Goal: Information Seeking & Learning: Find specific fact

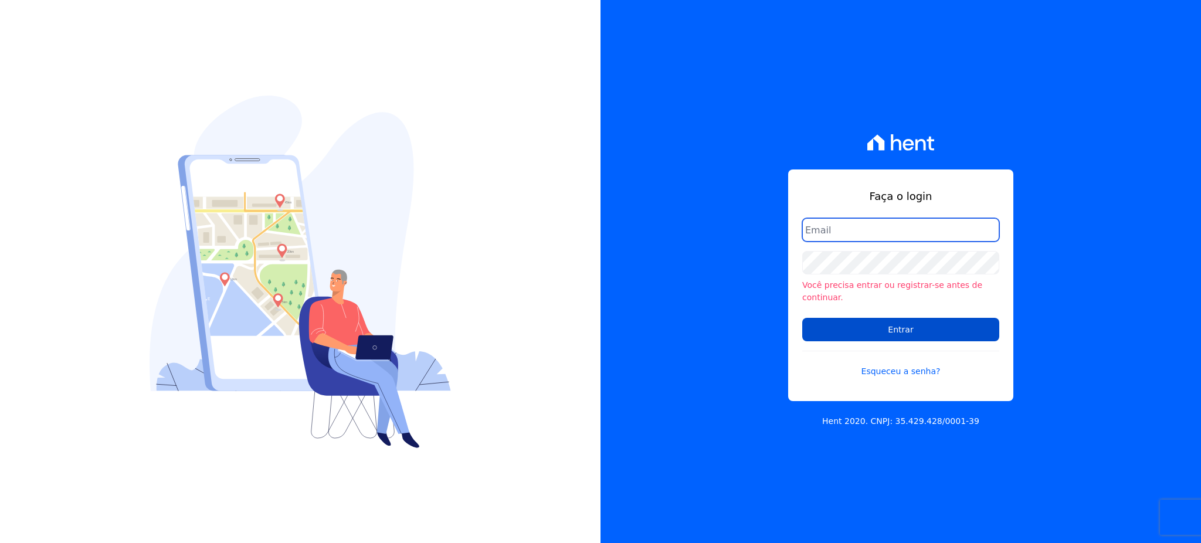
type input "gleice.santos@alcanceengenharia.com.br"
click at [950, 333] on input "Entrar" at bounding box center [901, 329] width 197 height 23
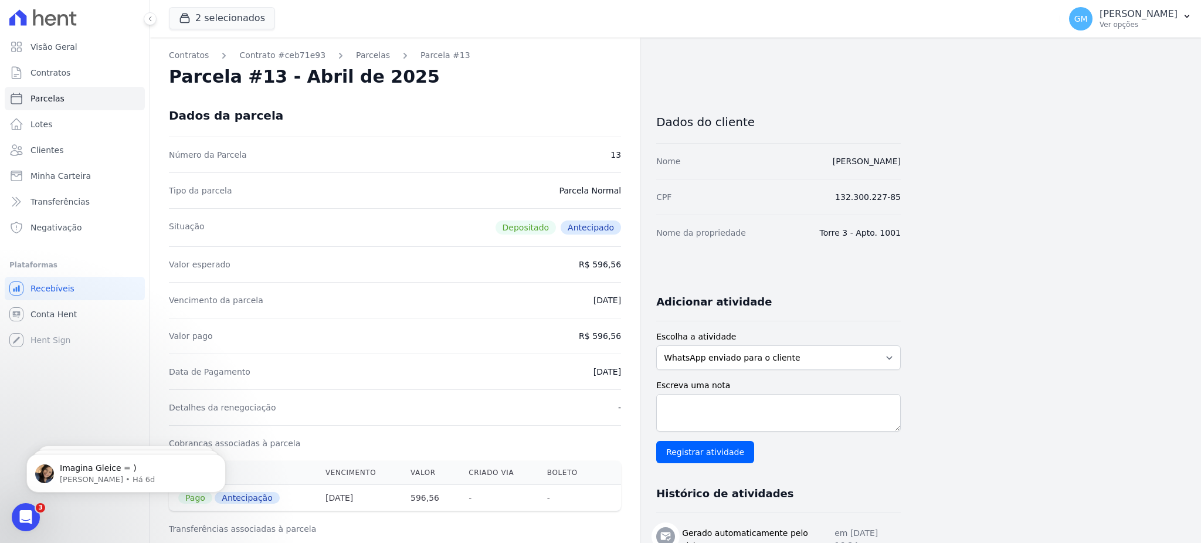
click at [212, 15] on button "2 selecionados" at bounding box center [222, 18] width 106 height 22
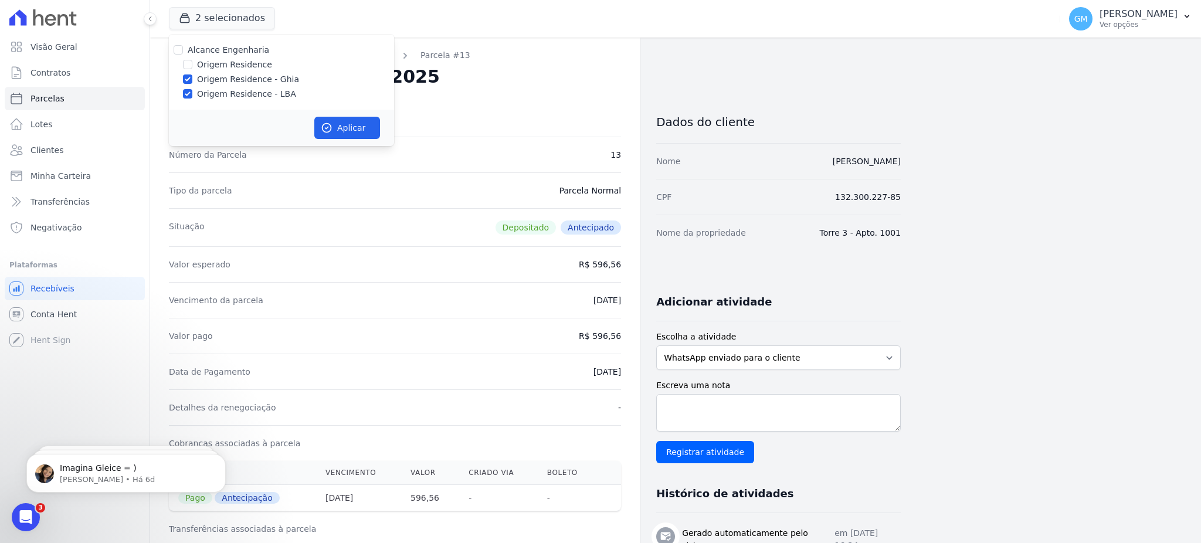
click at [193, 64] on div "Origem Residence" at bounding box center [281, 65] width 225 height 12
click at [189, 63] on input "Origem Residence" at bounding box center [187, 64] width 9 height 9
checkbox input "true"
click at [334, 128] on button "Aplicar" at bounding box center [347, 128] width 66 height 22
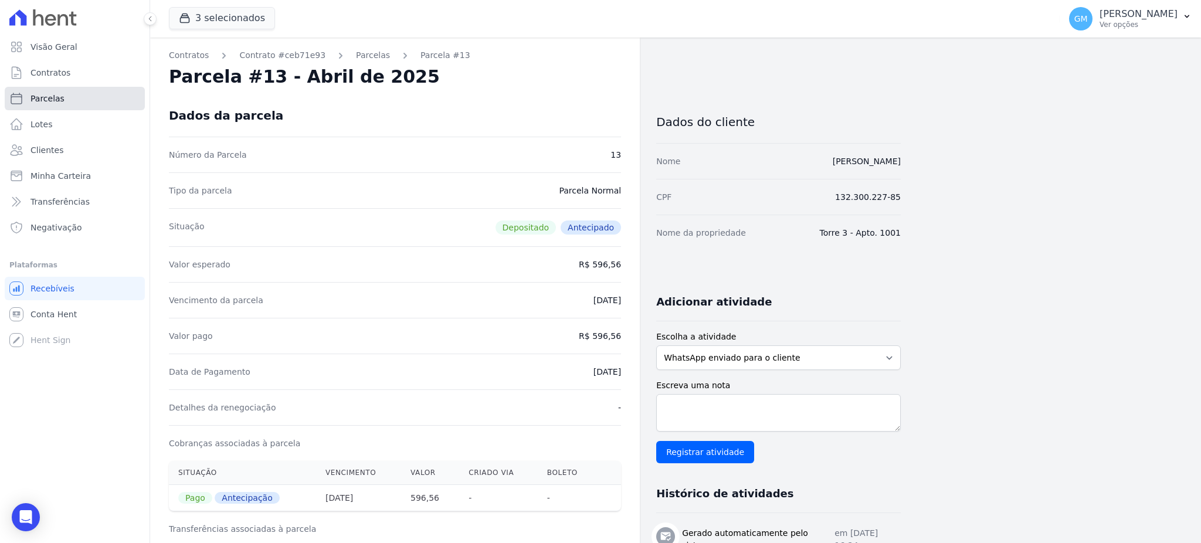
click at [70, 89] on link "Parcelas" at bounding box center [75, 98] width 140 height 23
select select
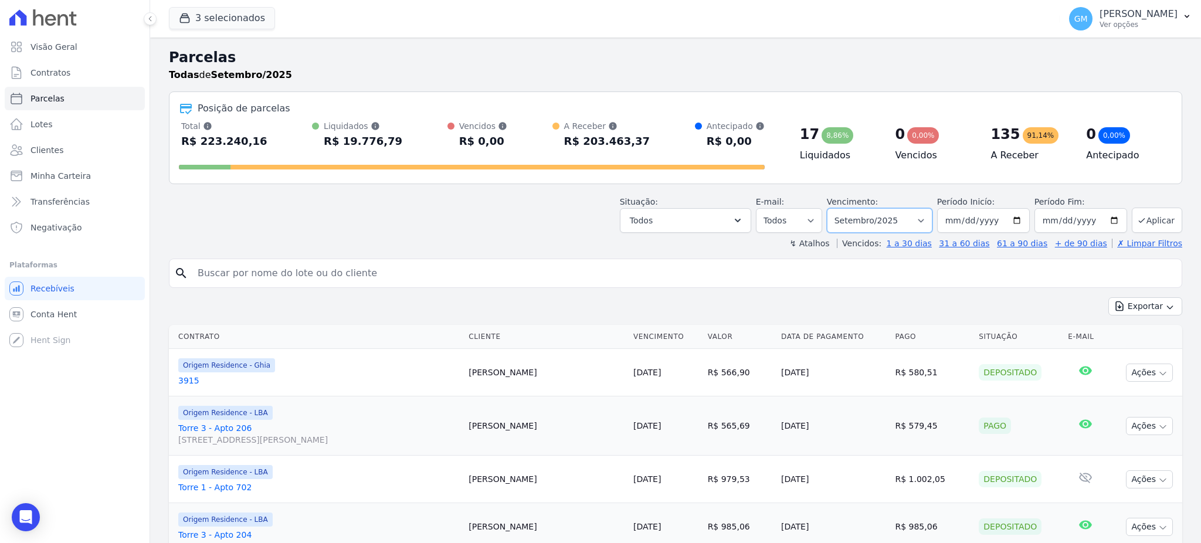
click at [855, 224] on select "Filtrar por período ──────── Todos os meses Maio/2023 Junho/2023 Julho/2023 Ago…" at bounding box center [880, 220] width 106 height 25
select select "all"
click at [832, 208] on select "Filtrar por período ──────── Todos os meses Maio/2023 Junho/2023 Julho/2023 Ago…" at bounding box center [880, 220] width 106 height 25
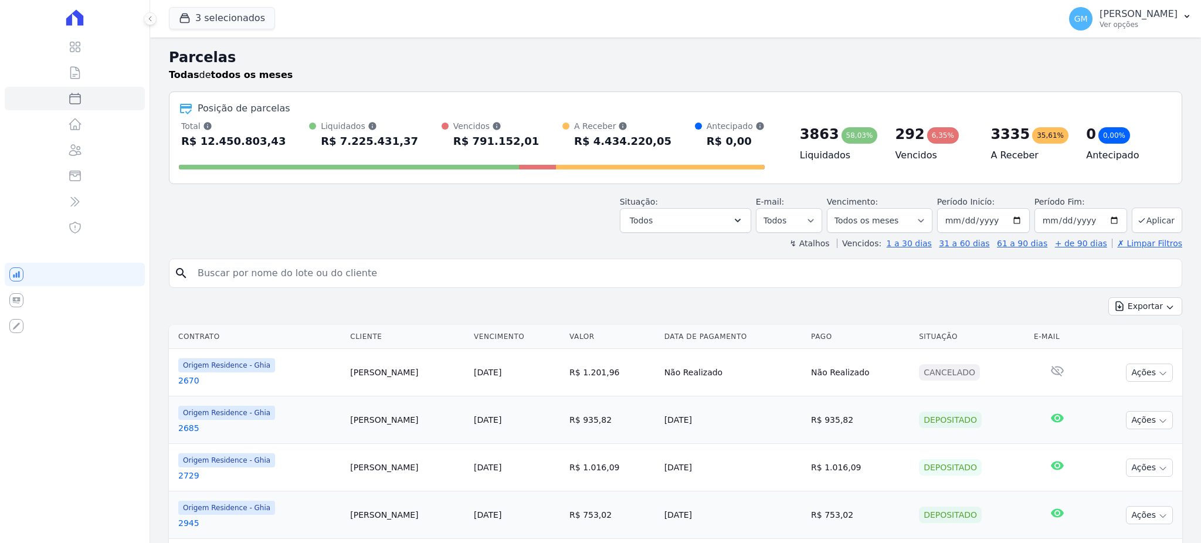
select select
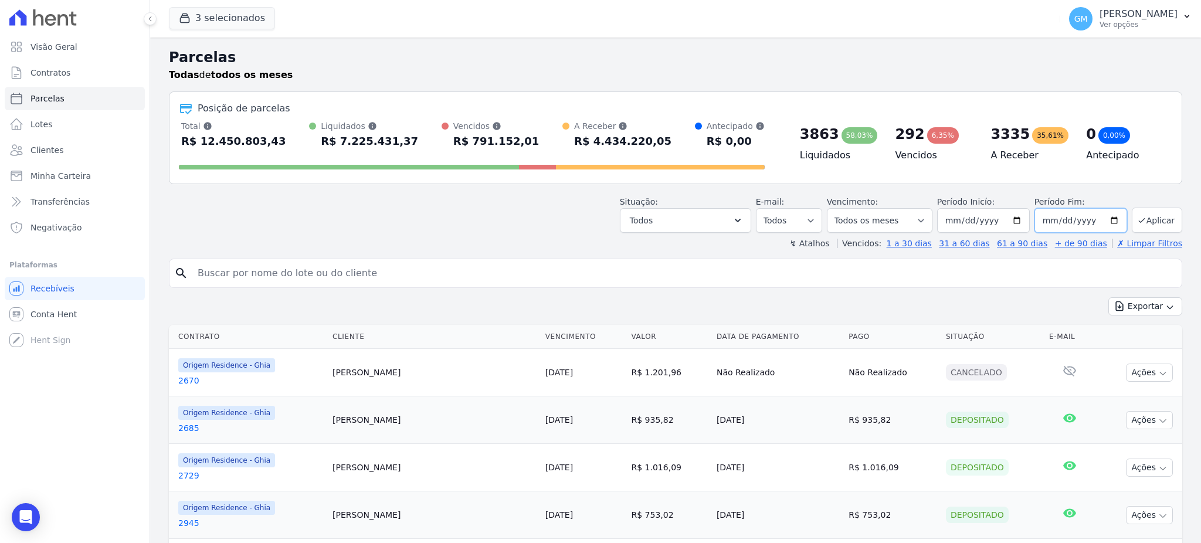
click at [1038, 214] on input "[DATE]" at bounding box center [1081, 220] width 93 height 25
type input "[DATE]"
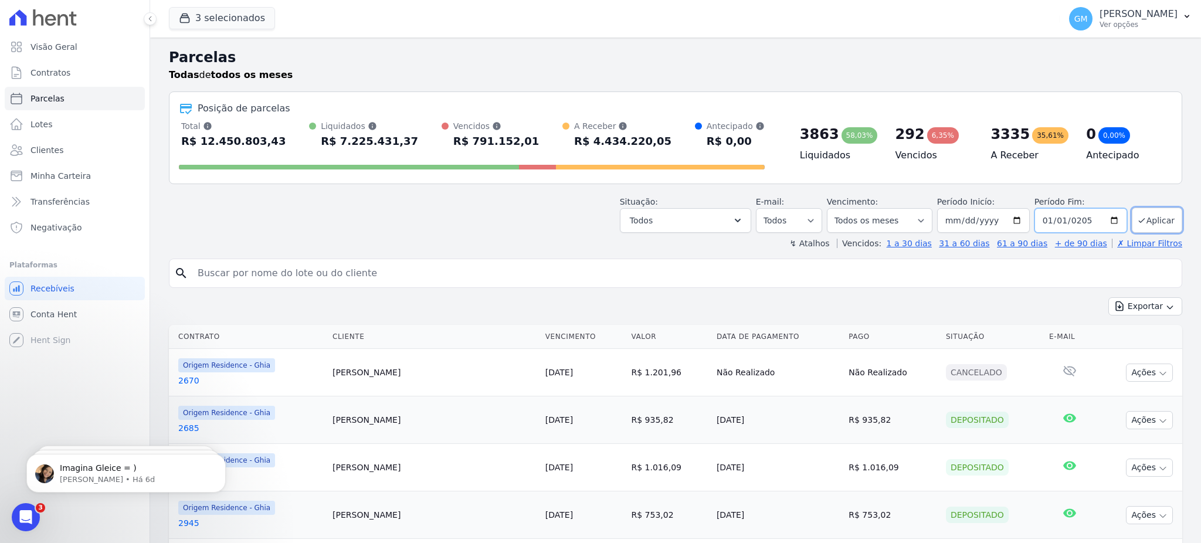
type input "[DATE]"
click at [1137, 216] on icon "submit" at bounding box center [1141, 220] width 9 height 9
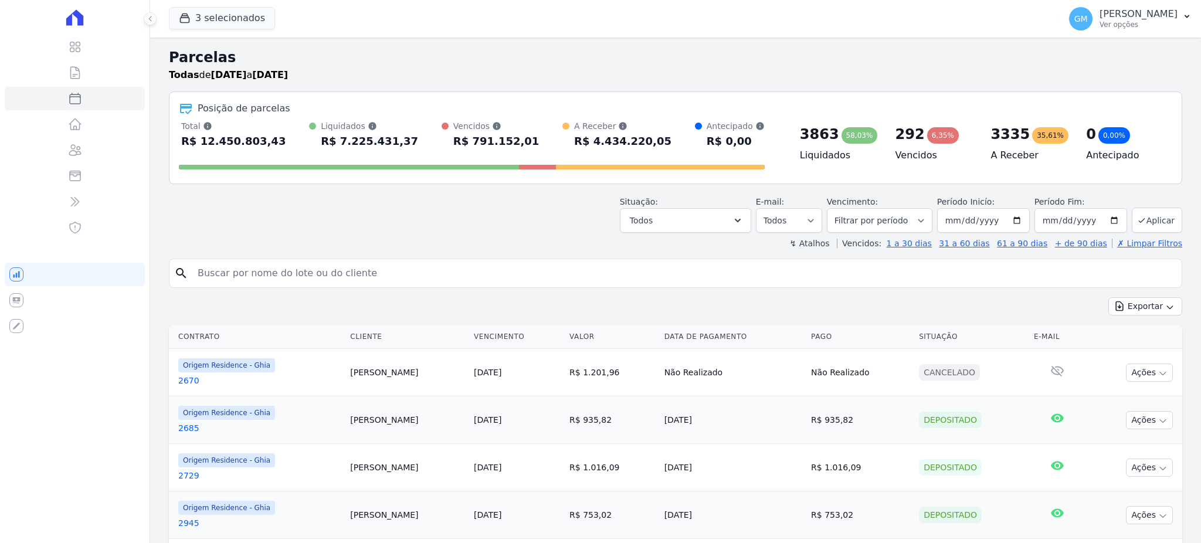
select select
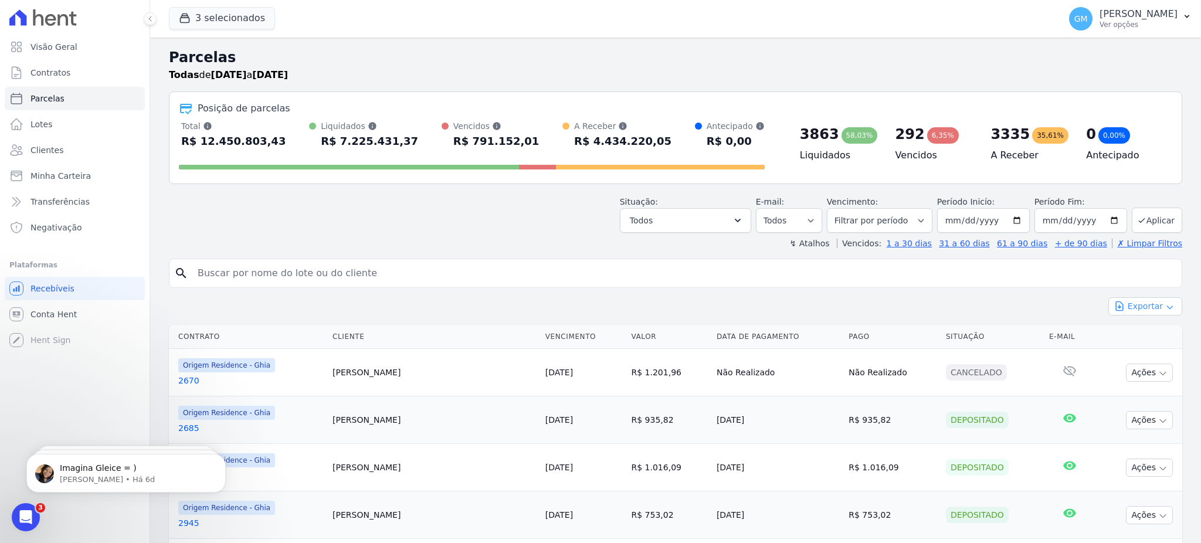
click at [1131, 315] on button "Exportar" at bounding box center [1146, 306] width 74 height 18
click at [1135, 358] on span "Exportar CSV" at bounding box center [1144, 354] width 62 height 12
click at [77, 155] on link "Clientes" at bounding box center [75, 149] width 140 height 23
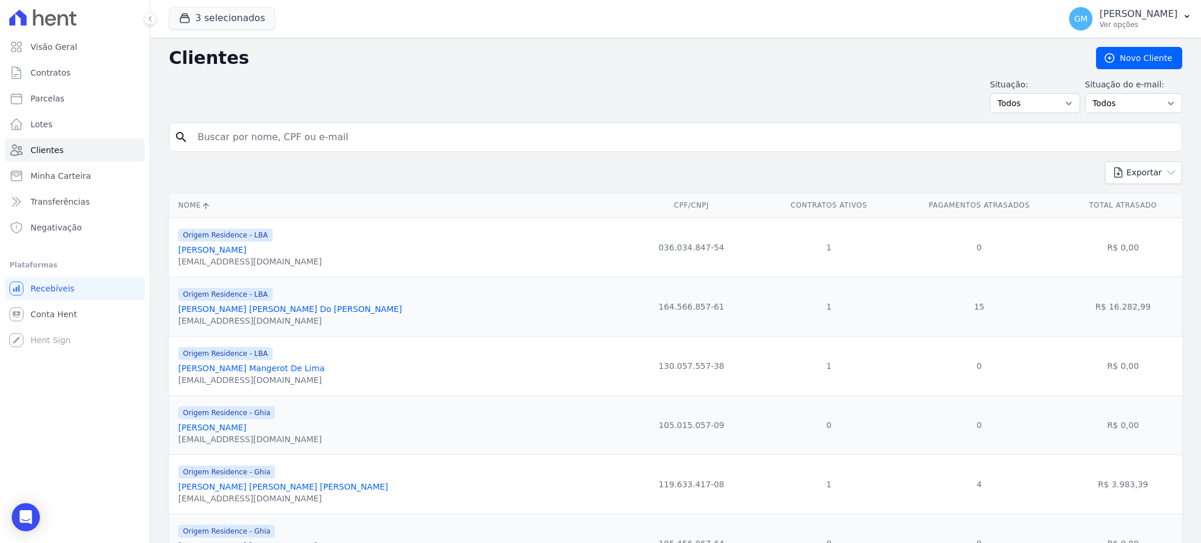
click at [282, 140] on input "search" at bounding box center [684, 137] width 987 height 23
type input "paulo cristiano"
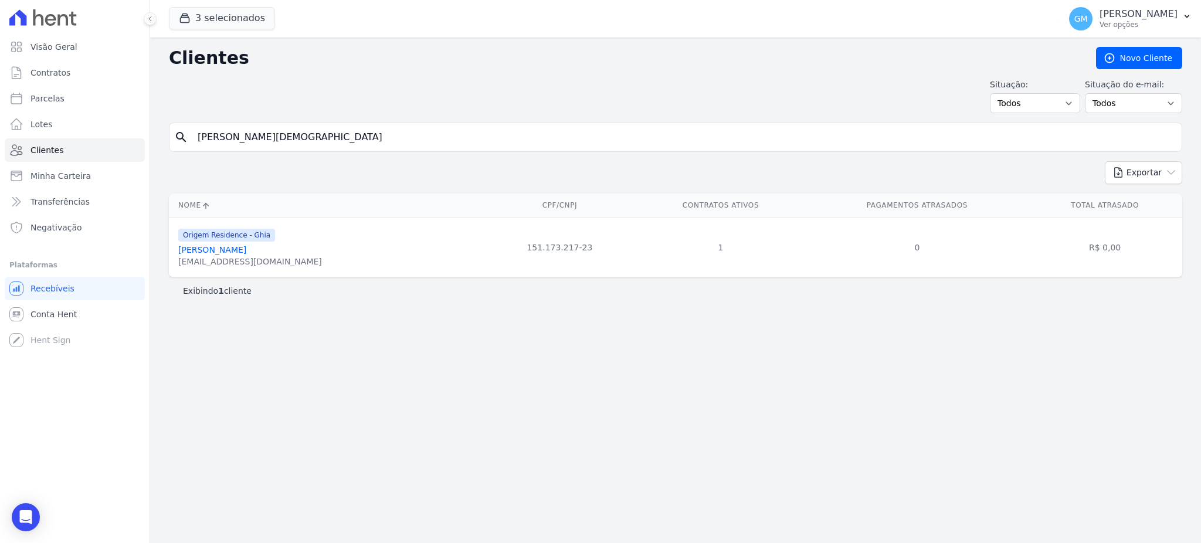
click at [266, 257] on div "paulocristiano92@gmail.com" at bounding box center [250, 262] width 144 height 12
click at [246, 253] on link "Paulo Cristiano Silva Da Rocha" at bounding box center [212, 249] width 68 height 9
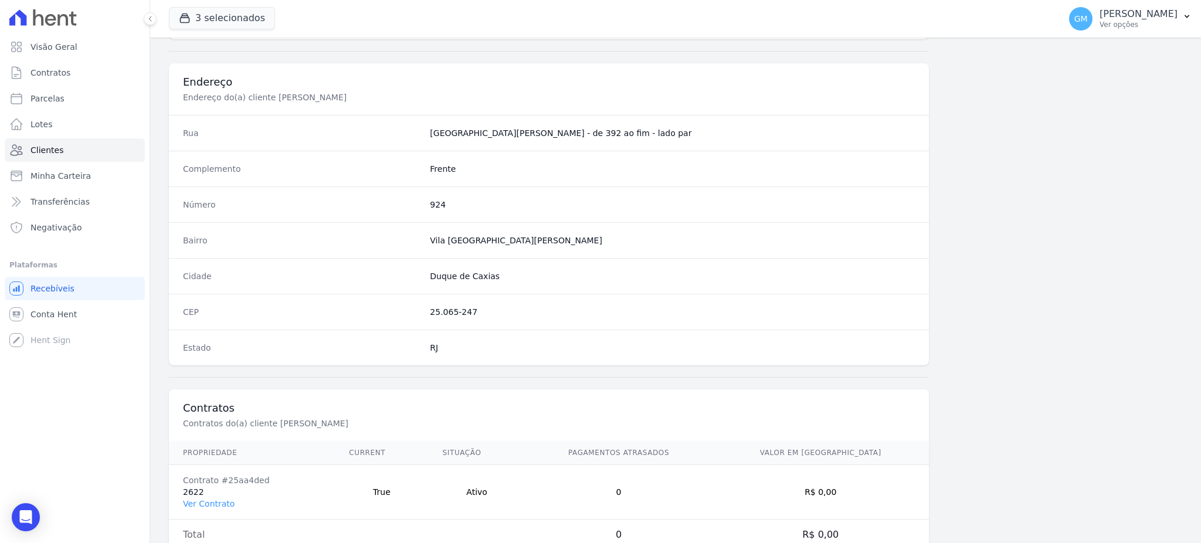
scroll to position [555, 0]
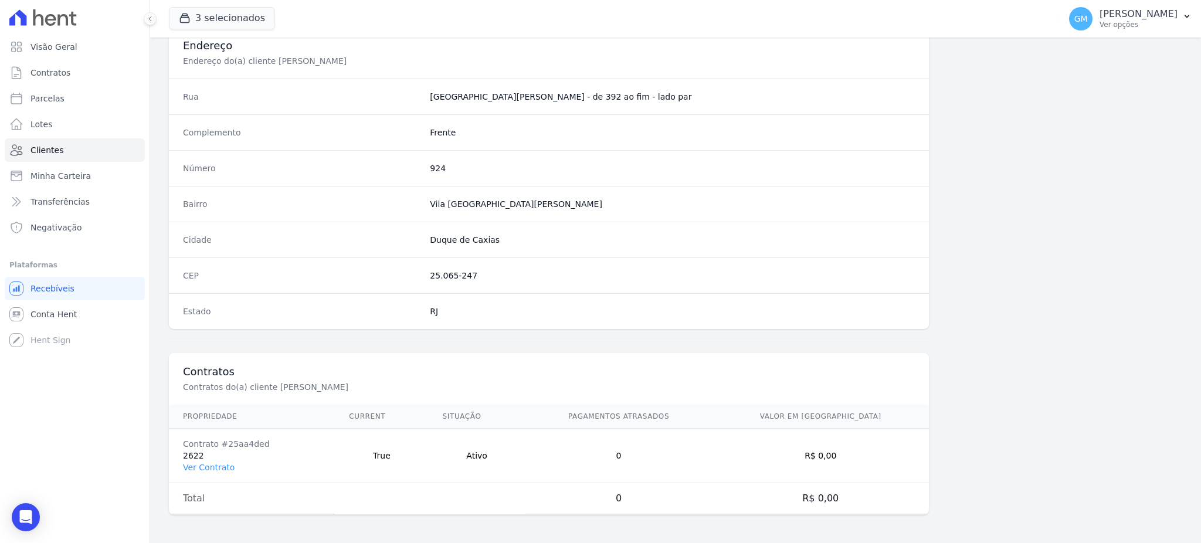
click at [214, 461] on td "Contrato #25aa4ded 2622 Ver Contrato" at bounding box center [252, 456] width 166 height 55
click at [214, 466] on link "Ver Contrato" at bounding box center [209, 467] width 52 height 9
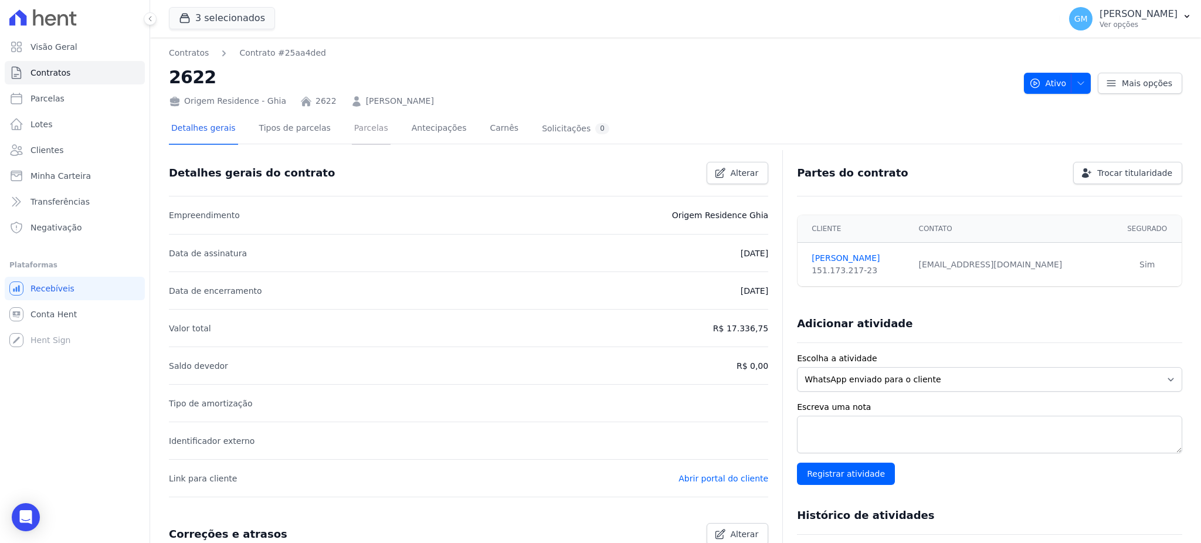
click at [352, 139] on link "Parcelas" at bounding box center [371, 129] width 39 height 31
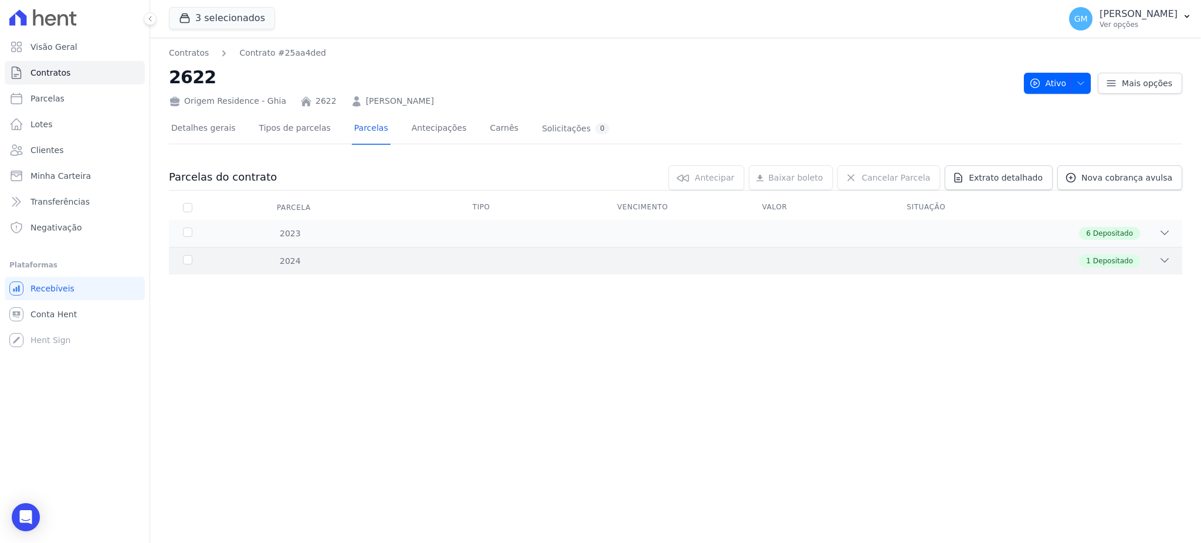
click at [1110, 265] on span "Depositado" at bounding box center [1113, 261] width 40 height 11
click at [1122, 234] on span "Depositado" at bounding box center [1113, 233] width 40 height 11
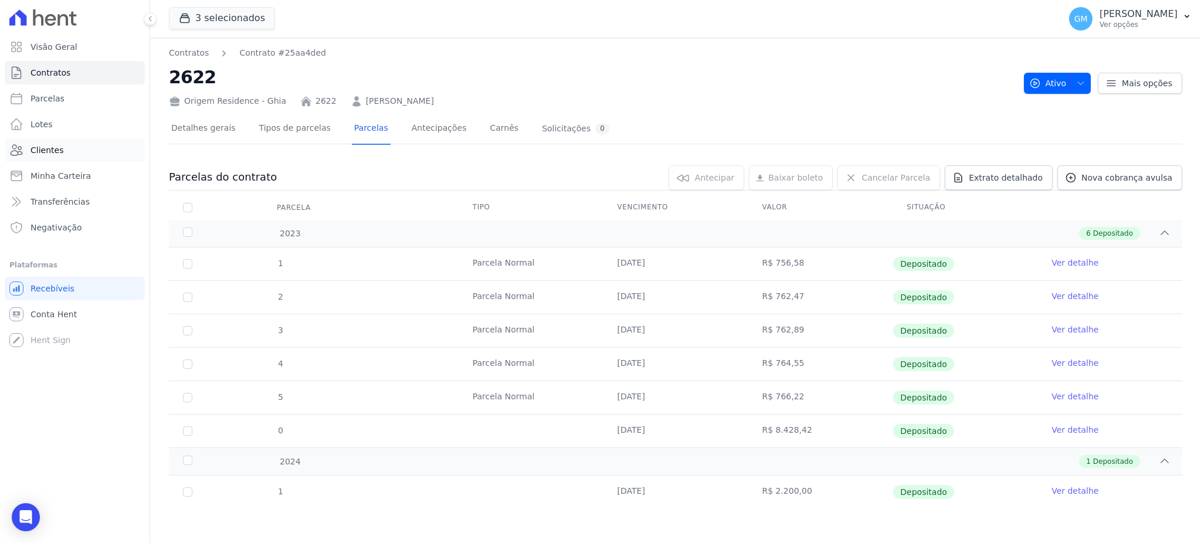
click at [53, 151] on span "Clientes" at bounding box center [47, 150] width 33 height 12
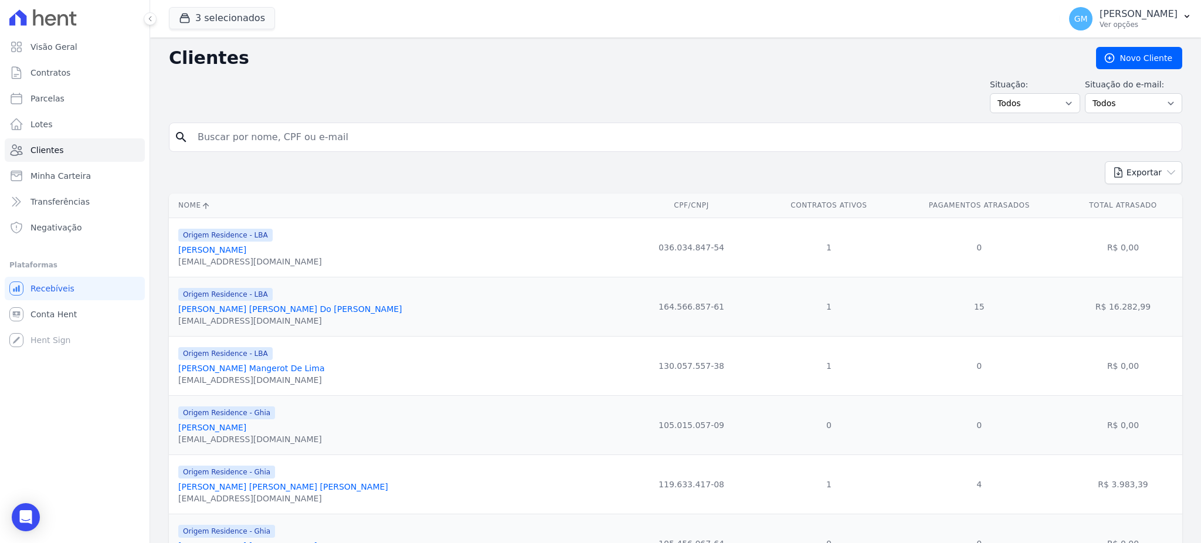
click at [237, 141] on input "search" at bounding box center [684, 137] width 987 height 23
paste input "Leonardo Costa de Araujo"
type input "Leonardo Costa de Araujo"
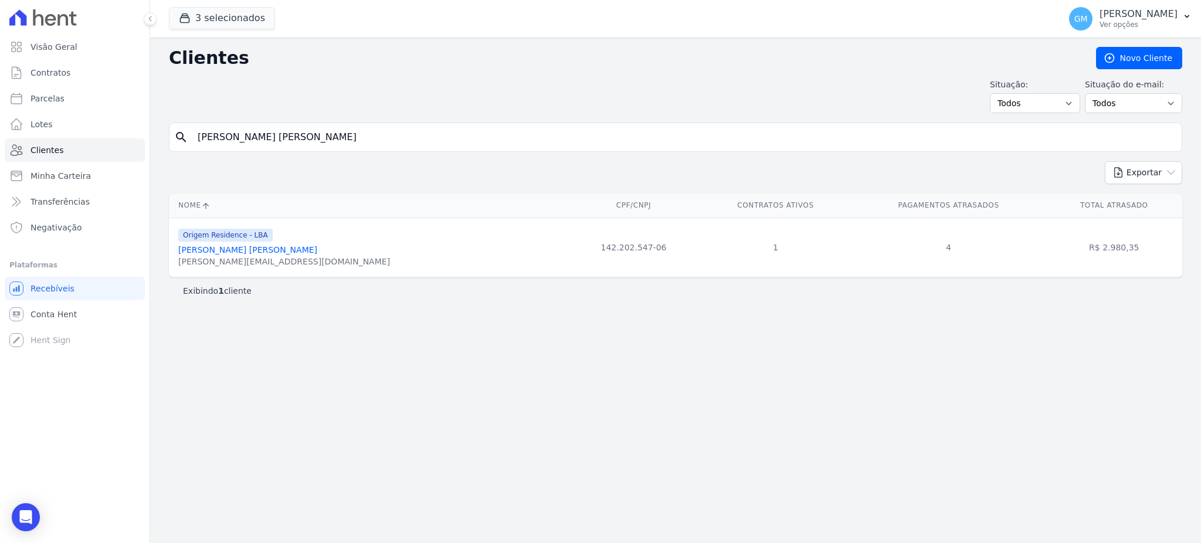
click at [270, 249] on link "Leonardo Costa De Araujo" at bounding box center [247, 249] width 139 height 9
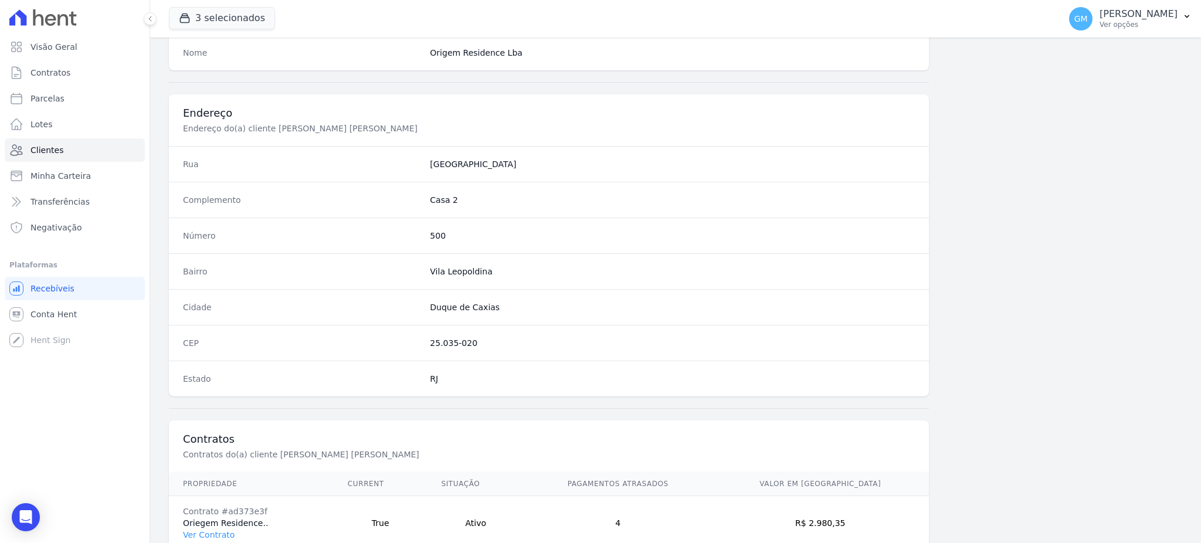
scroll to position [555, 0]
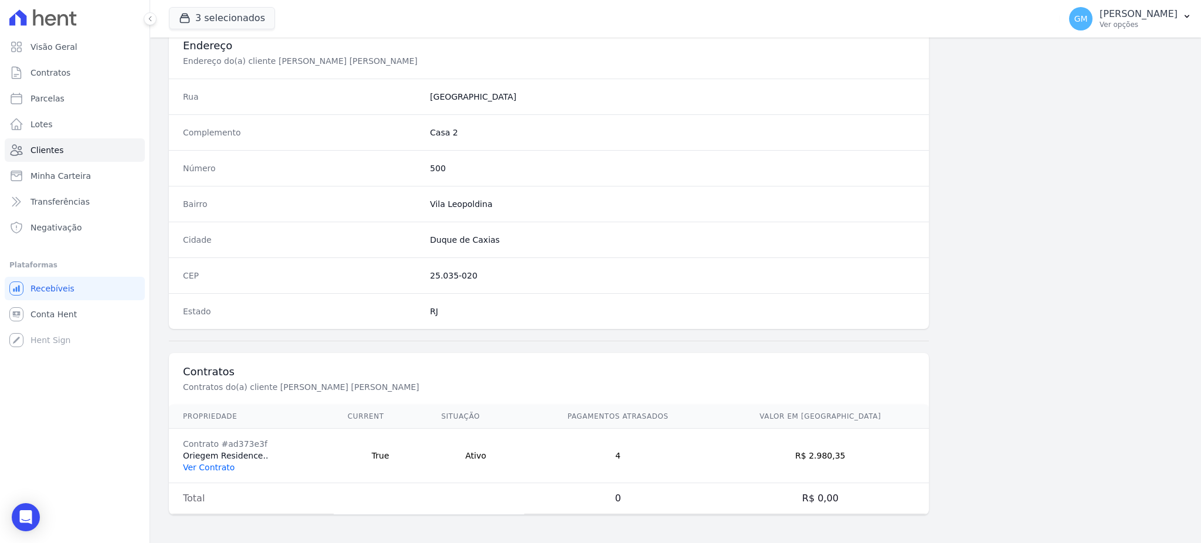
click at [219, 468] on link "Ver Contrato" at bounding box center [209, 467] width 52 height 9
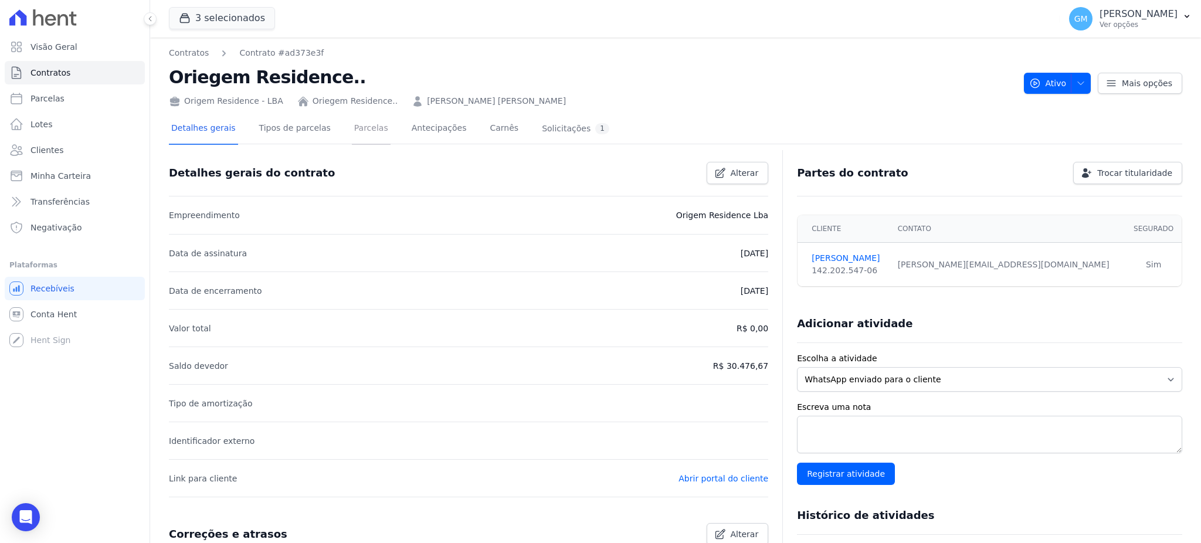
click at [352, 138] on link "Parcelas" at bounding box center [371, 129] width 39 height 31
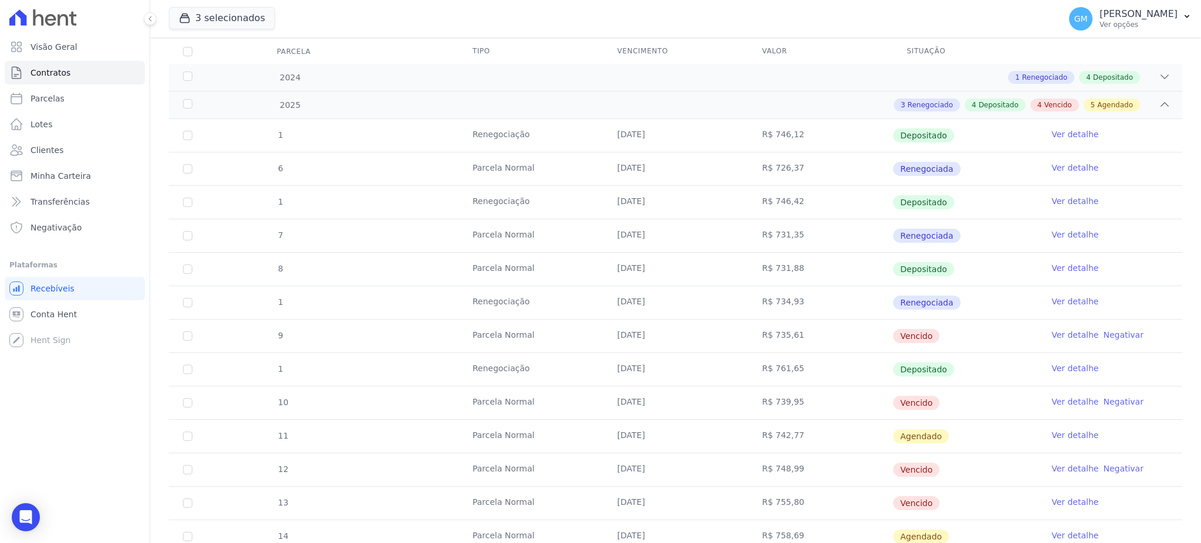
scroll to position [313, 0]
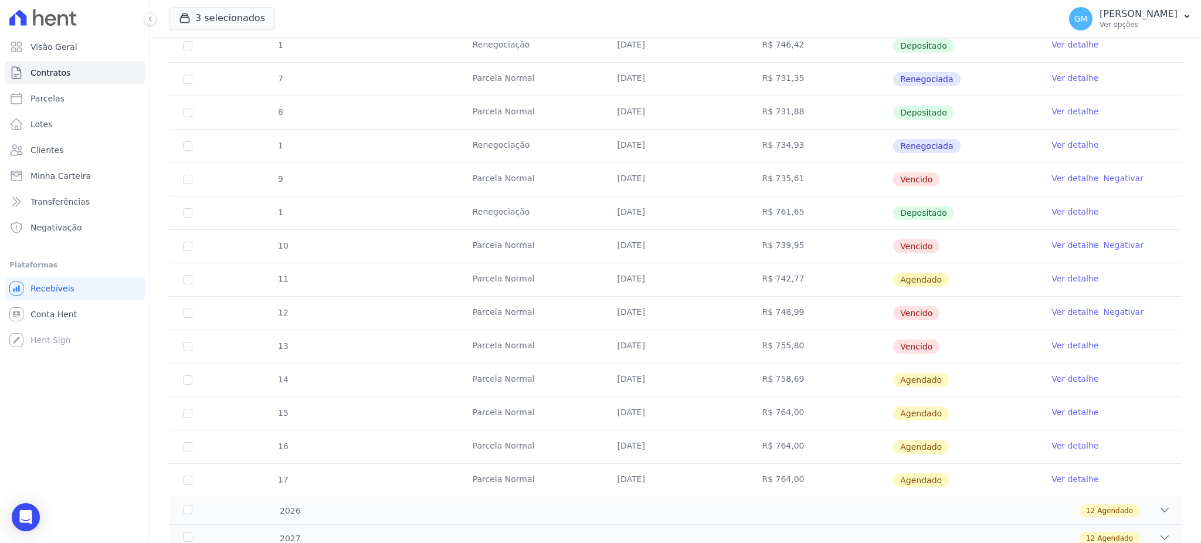
click at [1066, 208] on link "Ver detalhe" at bounding box center [1075, 212] width 47 height 12
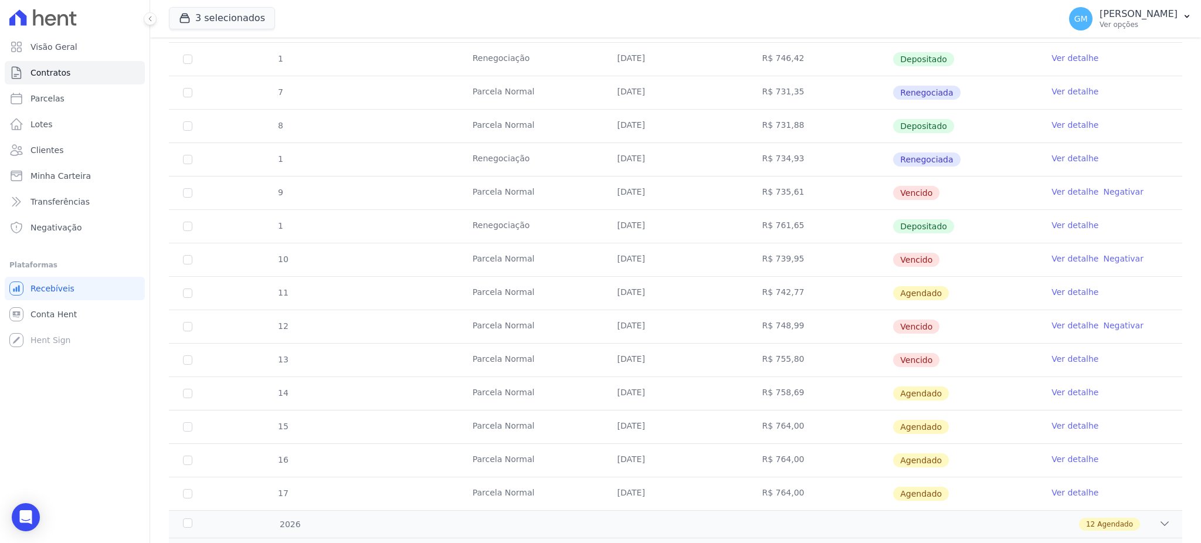
scroll to position [384, 0]
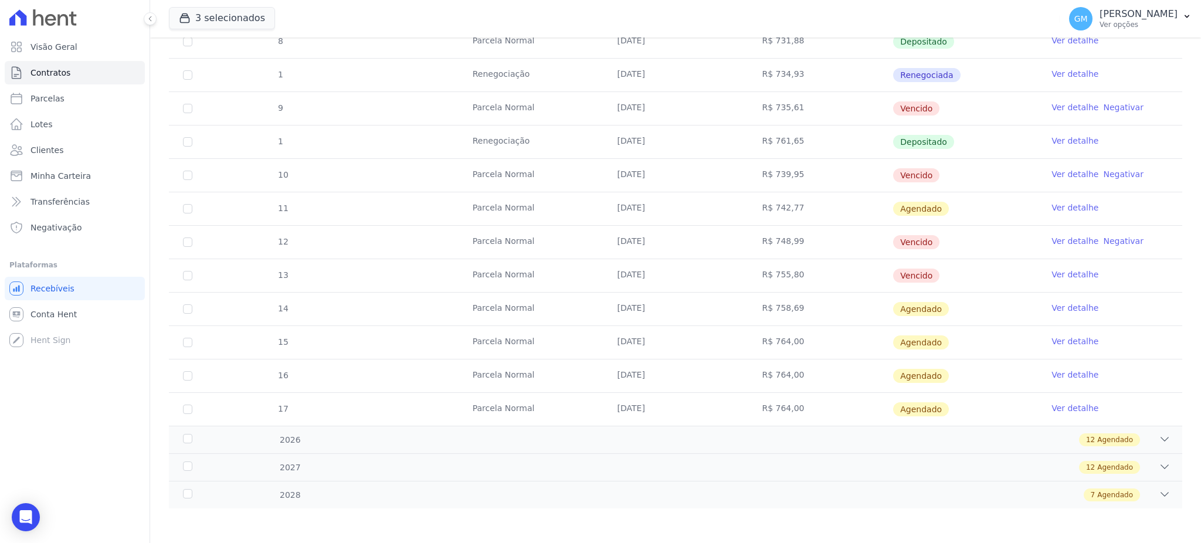
drag, startPoint x: 812, startPoint y: 280, endPoint x: 767, endPoint y: 282, distance: 45.2
click at [767, 282] on td "R$ 755,80" at bounding box center [820, 275] width 145 height 33
click at [1066, 277] on link "Ver detalhe" at bounding box center [1075, 275] width 47 height 12
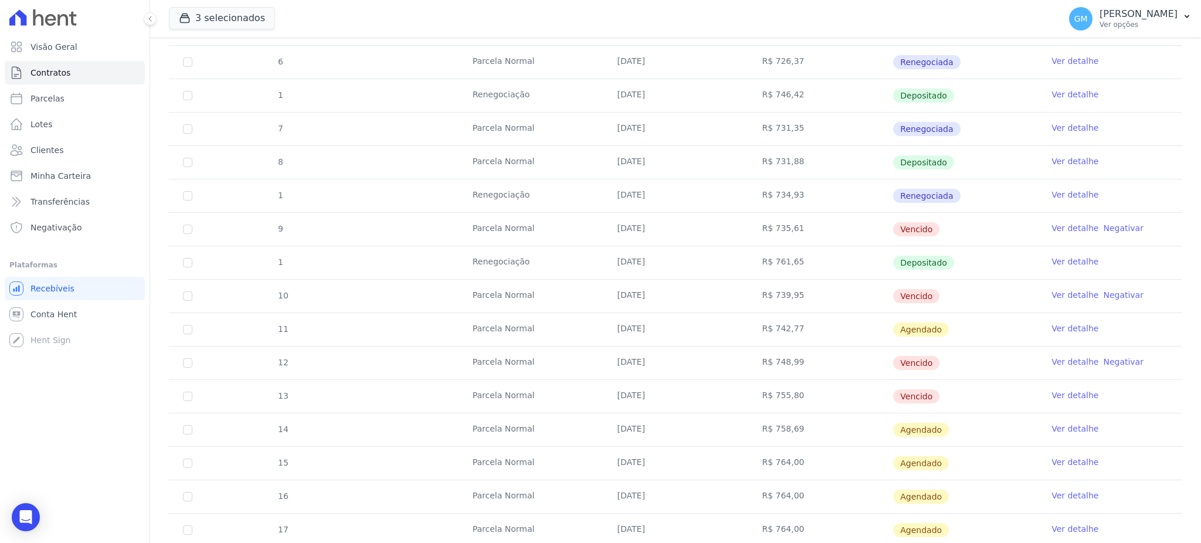
scroll to position [384, 0]
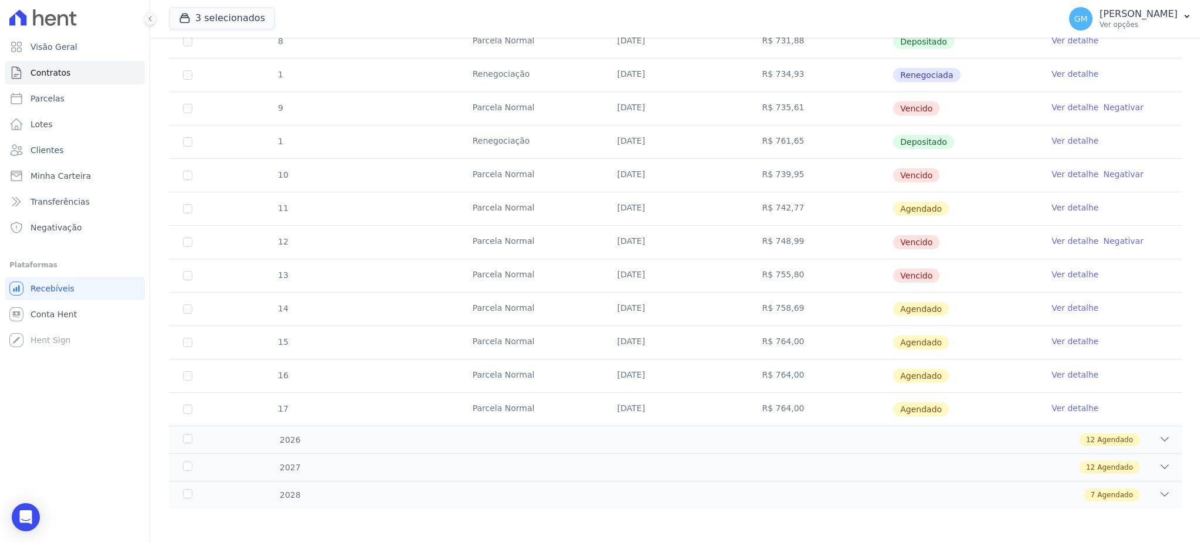
click at [1065, 271] on link "Ver detalhe" at bounding box center [1075, 275] width 47 height 12
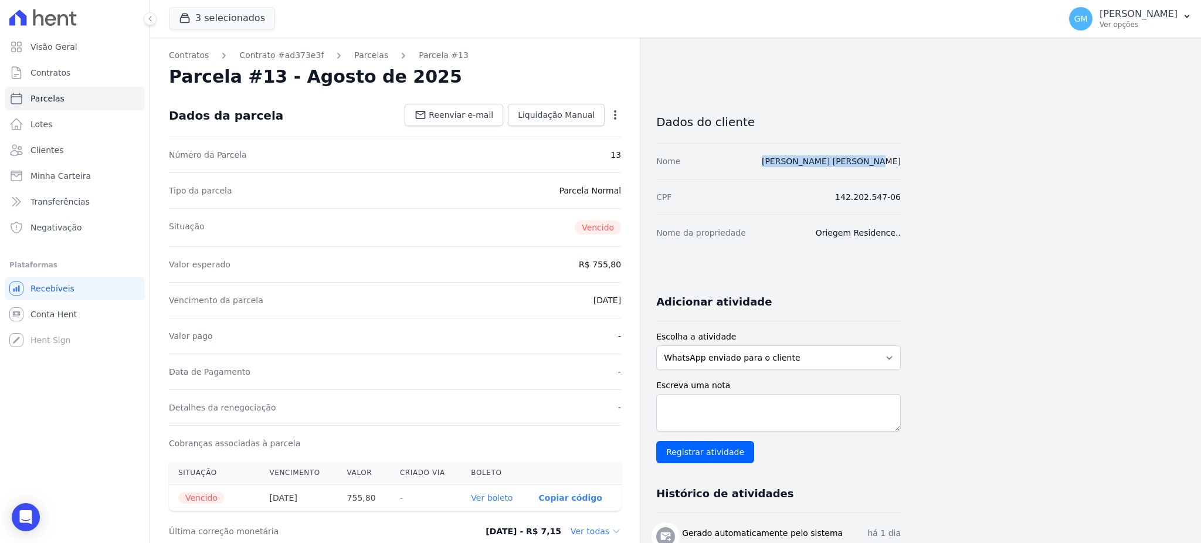
drag, startPoint x: 777, startPoint y: 162, endPoint x: 905, endPoint y: 166, distance: 128.0
click at [905, 166] on div "Contratos Contrato #ad373e3f Parcelas Parcela #13 Parcela #13 - Agosto de 2025 …" at bounding box center [666, 514] width 1032 height 953
copy link "LEONARDO COSTA DE ARAUJO"
